Goal: Task Accomplishment & Management: Manage account settings

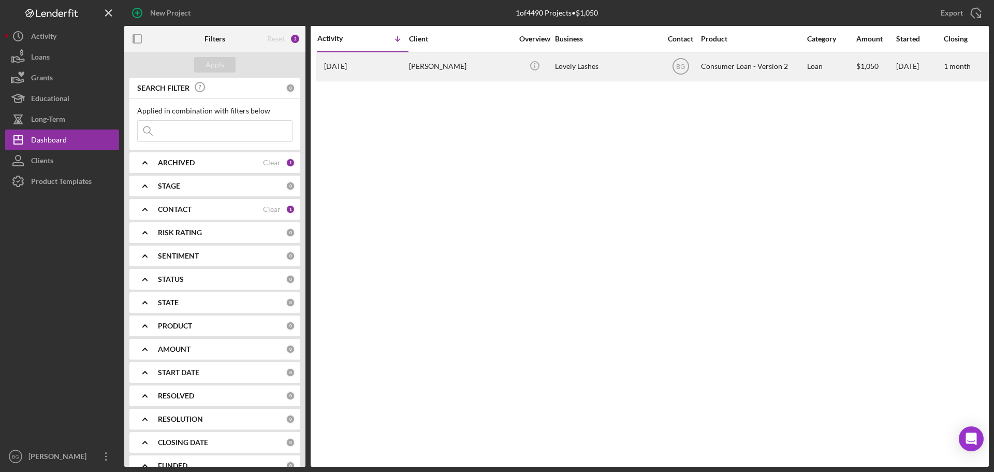
click at [423, 74] on div "[PERSON_NAME]" at bounding box center [461, 66] width 104 height 27
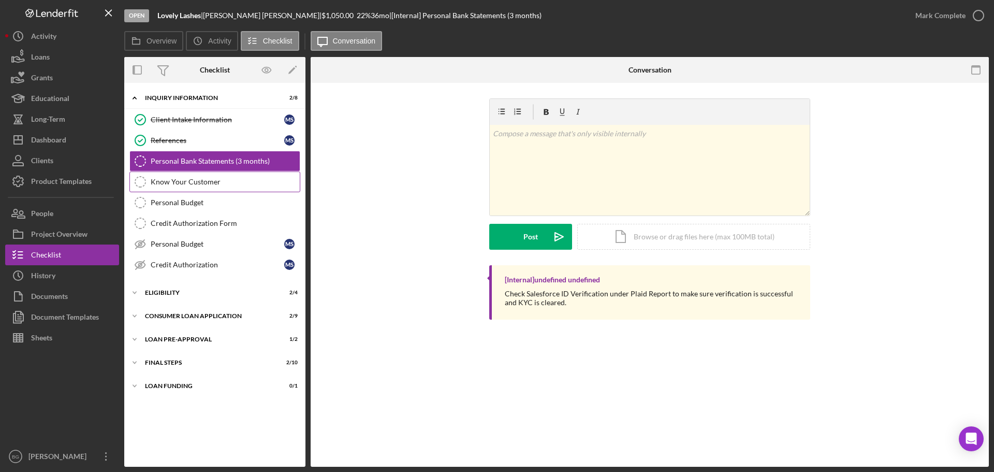
click at [194, 182] on div "Know Your Customer" at bounding box center [225, 182] width 149 height 8
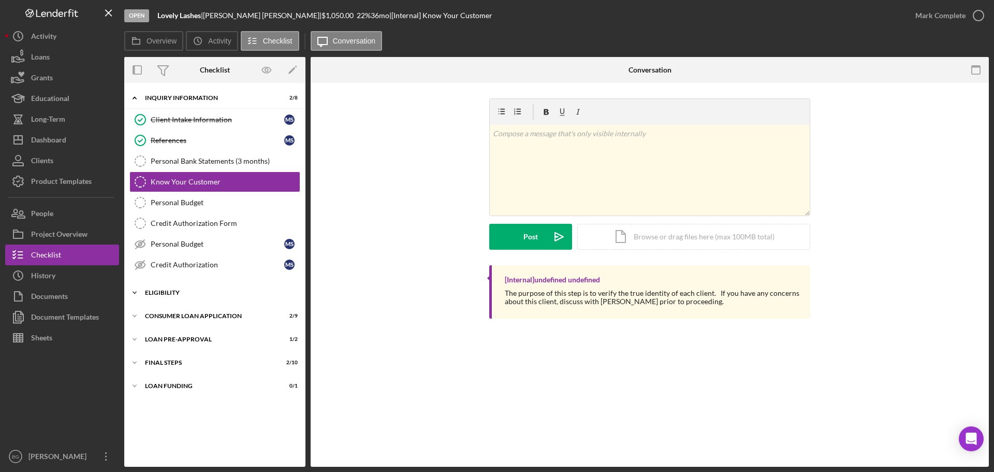
click at [177, 296] on div "Icon/Expander Eligibility 2 / 4" at bounding box center [214, 292] width 181 height 21
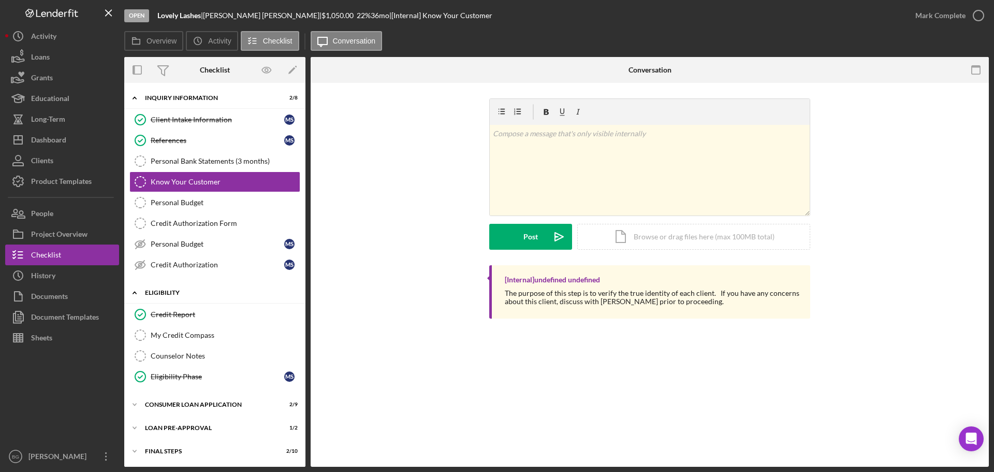
scroll to position [24, 0]
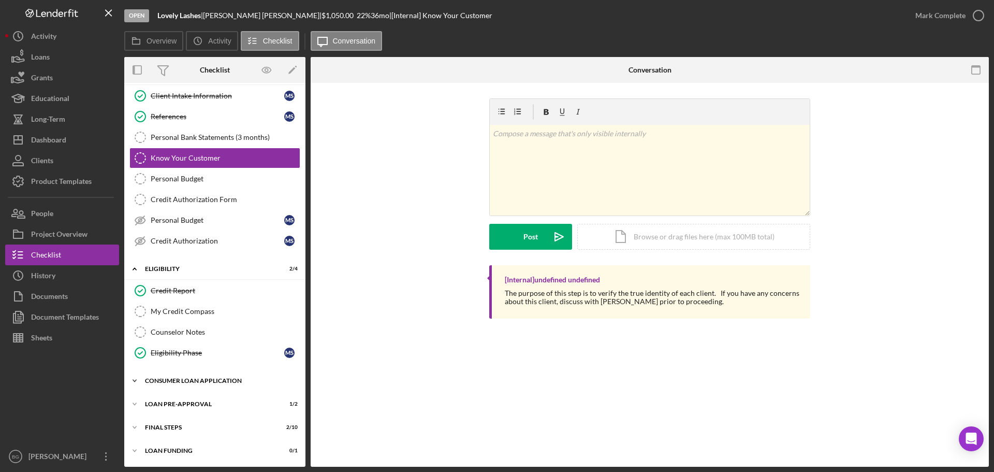
click at [183, 383] on div "Consumer Loan Application" at bounding box center [219, 381] width 148 height 6
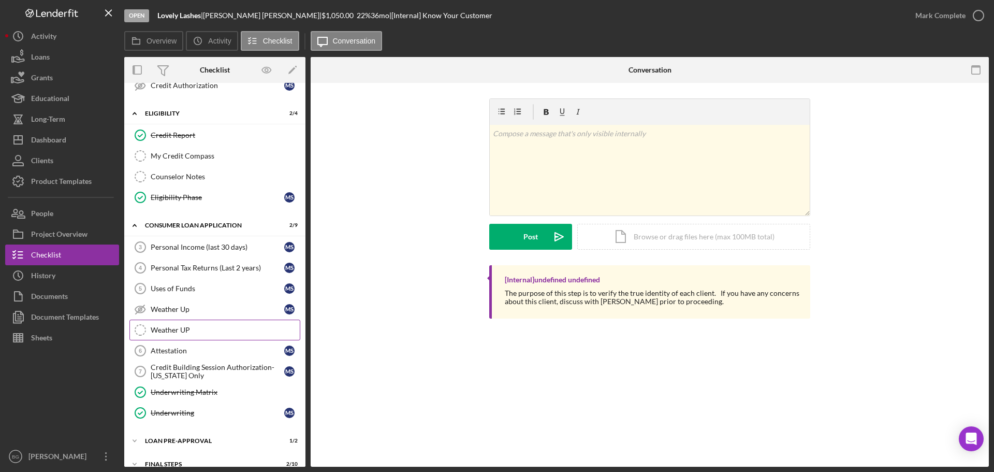
scroll to position [216, 0]
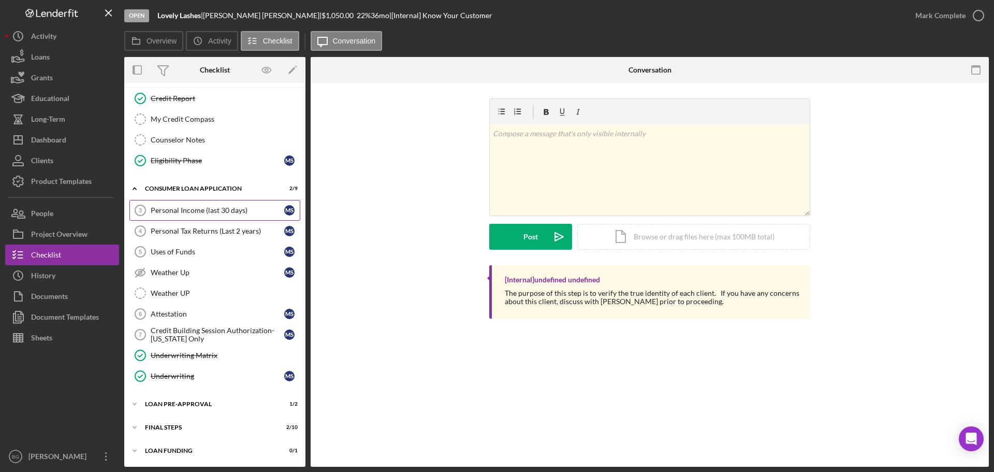
click at [170, 211] on div "Personal Income (last 30 days)" at bounding box center [218, 210] width 134 height 8
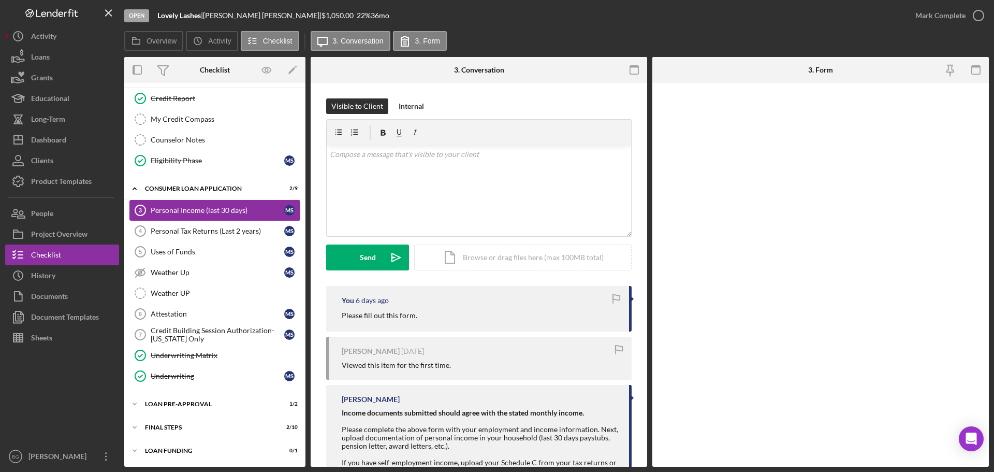
scroll to position [215, 0]
